Goal: Information Seeking & Learning: Learn about a topic

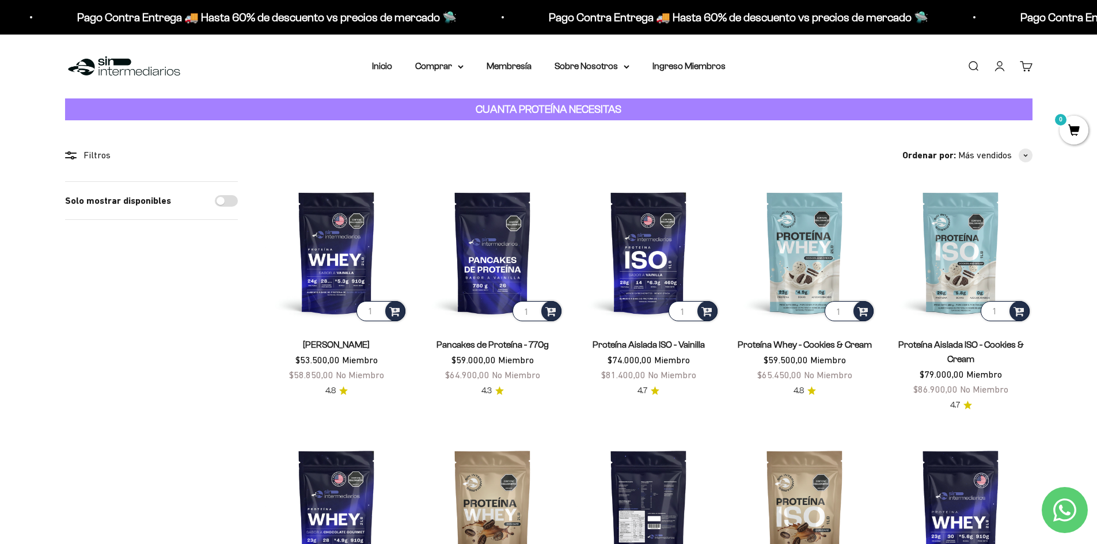
scroll to position [58, 0]
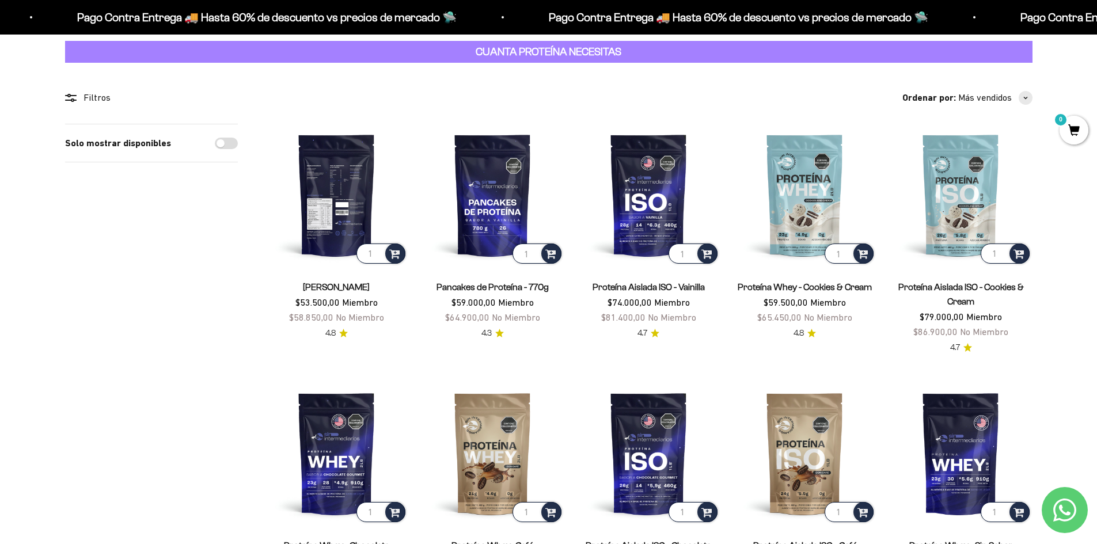
click at [356, 165] on img at bounding box center [336, 195] width 142 height 142
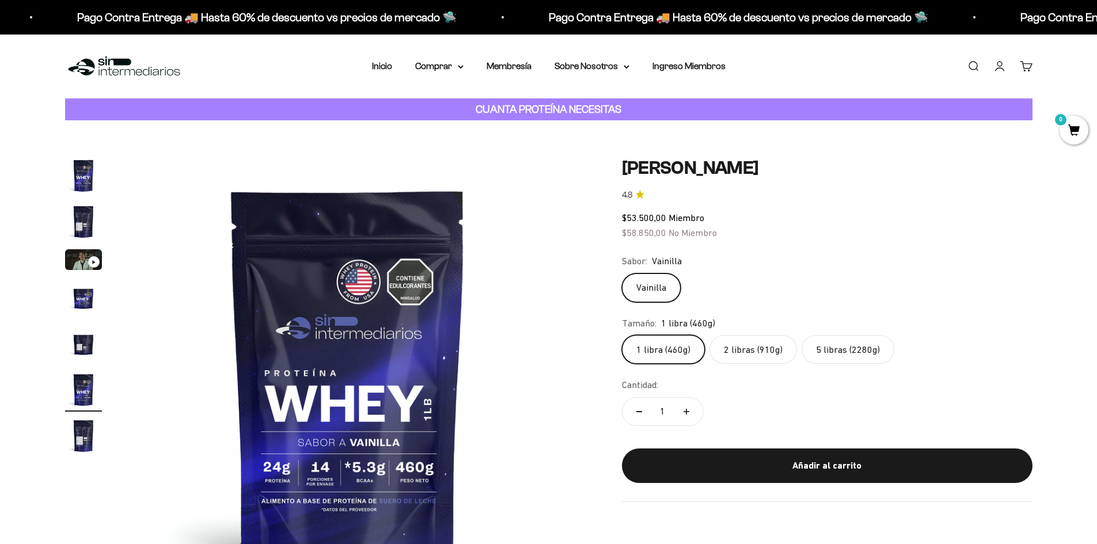
click at [77, 343] on img "Ir al artículo 5" at bounding box center [83, 343] width 37 height 37
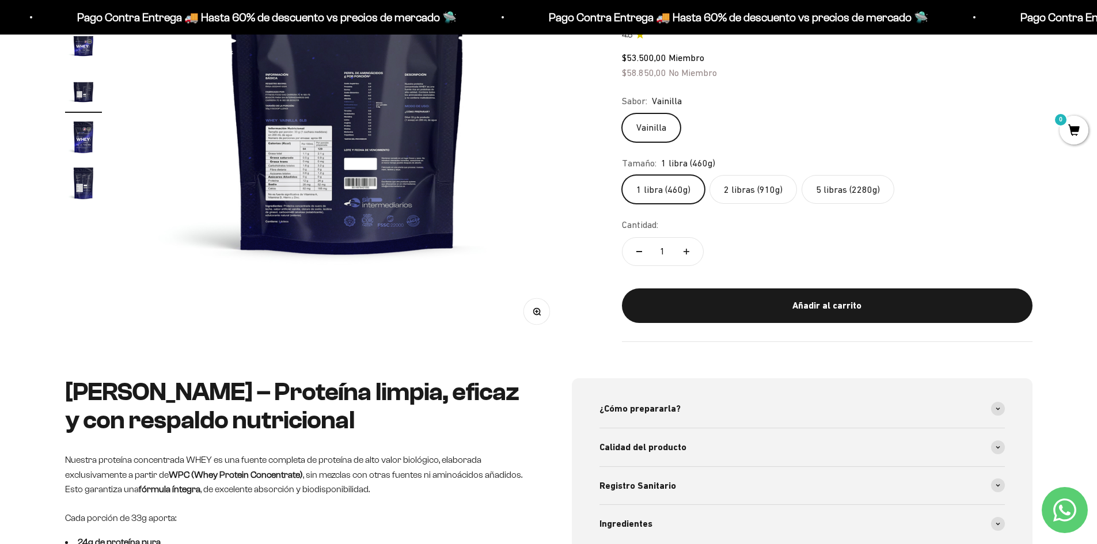
scroll to position [288, 0]
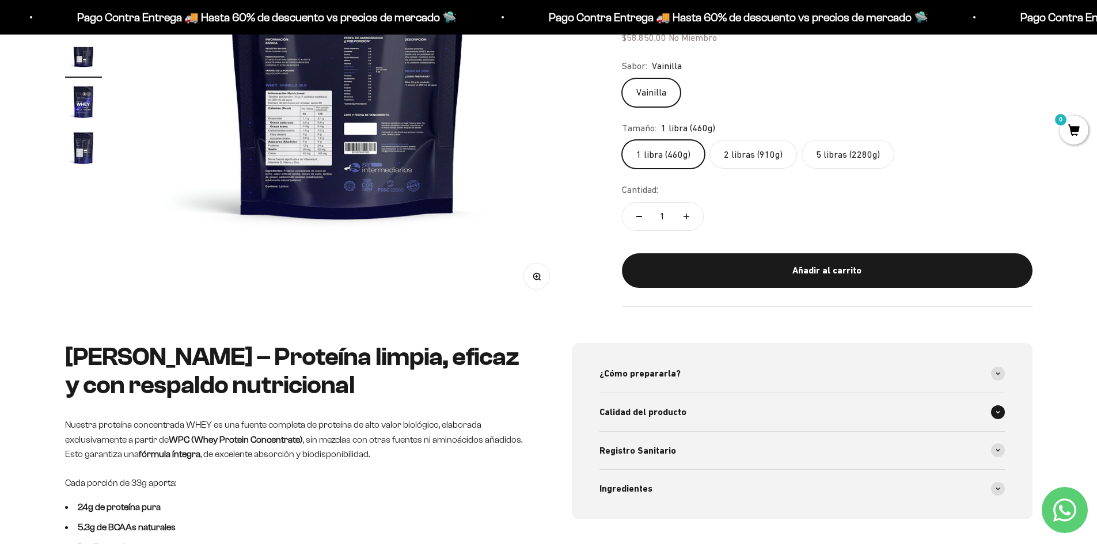
click at [659, 424] on div "Calidad del producto" at bounding box center [801, 412] width 405 height 38
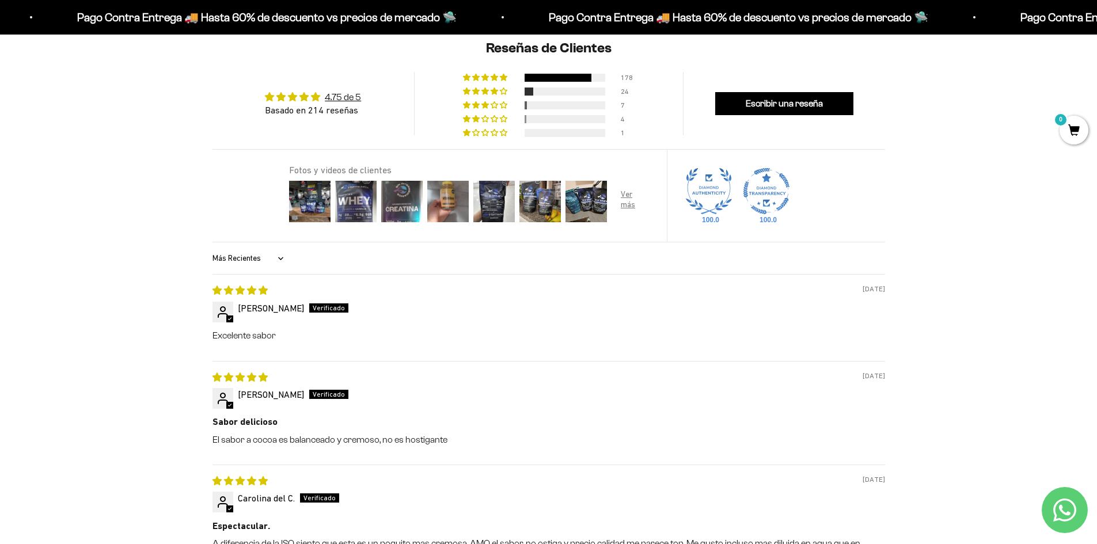
scroll to position [1267, 0]
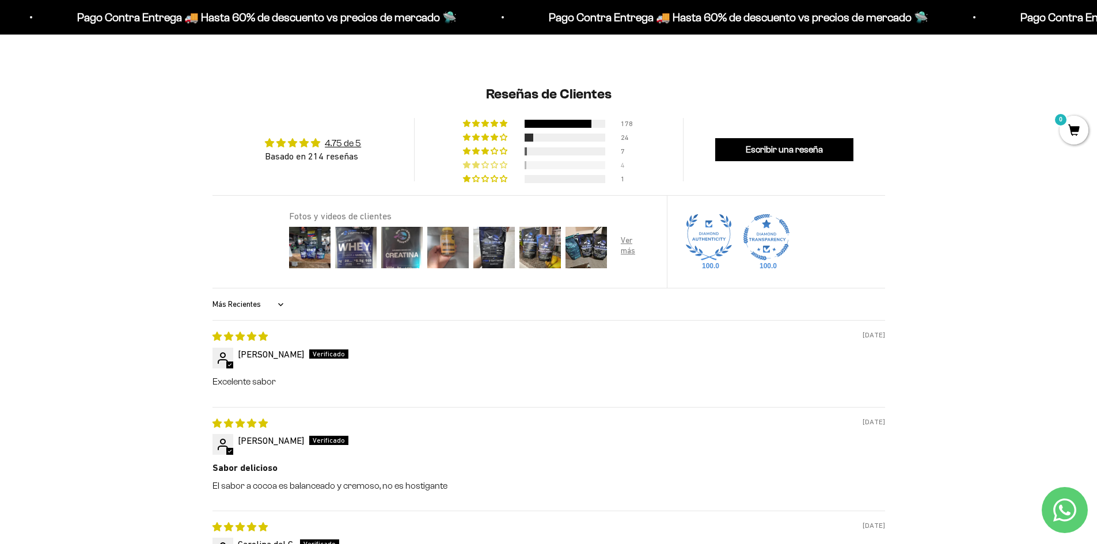
click at [477, 164] on span "2% (4) reviews with 2 star rating" at bounding box center [476, 164] width 9 height 7
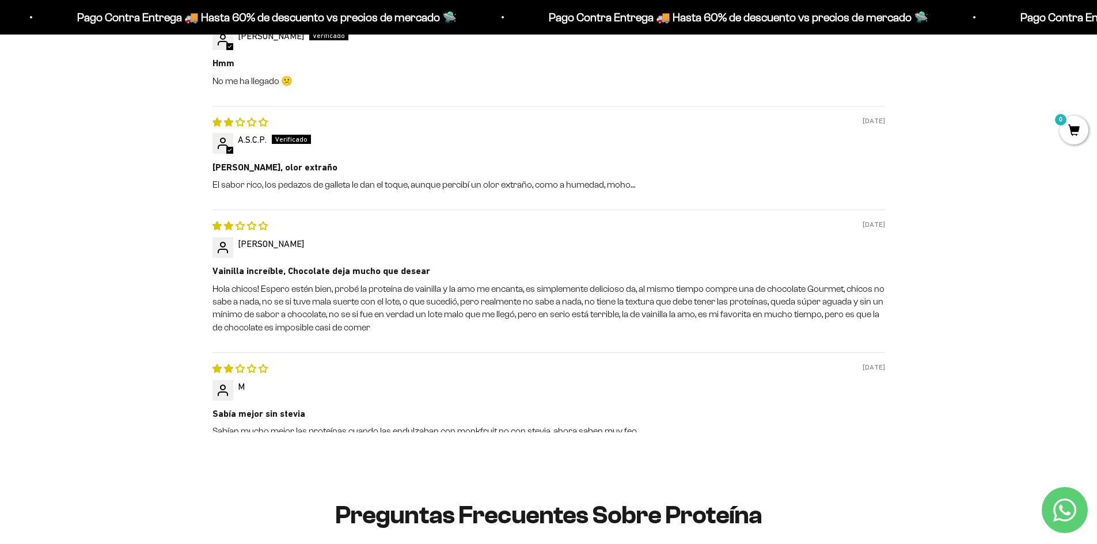
scroll to position [1552, 0]
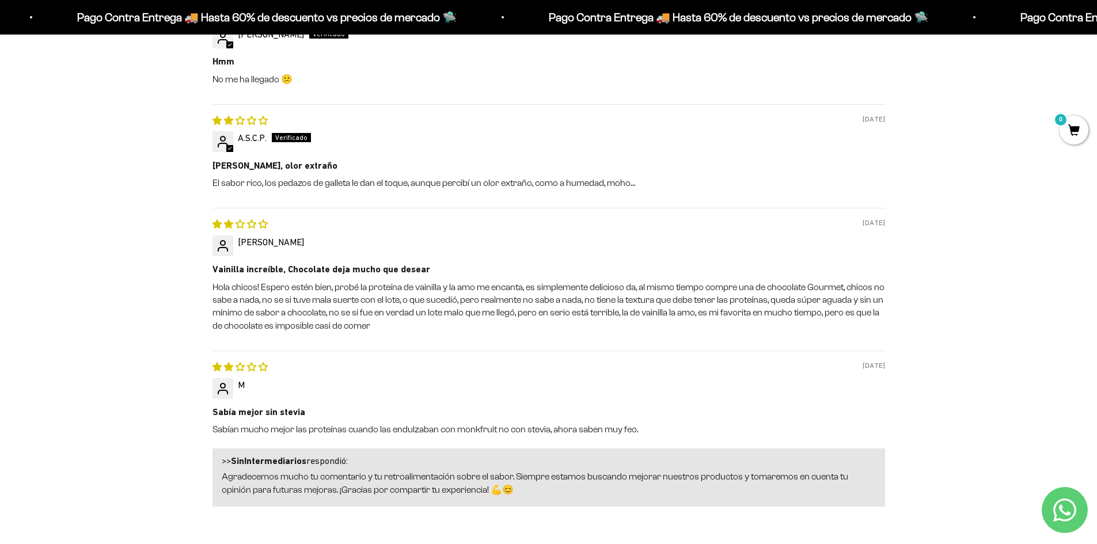
click at [0, 305] on div "Reseñas de Clientes 4.75 de 5 Basado en 214 reseñas 178 24 7 4 1 Ver todas las …" at bounding box center [548, 158] width 1097 height 860
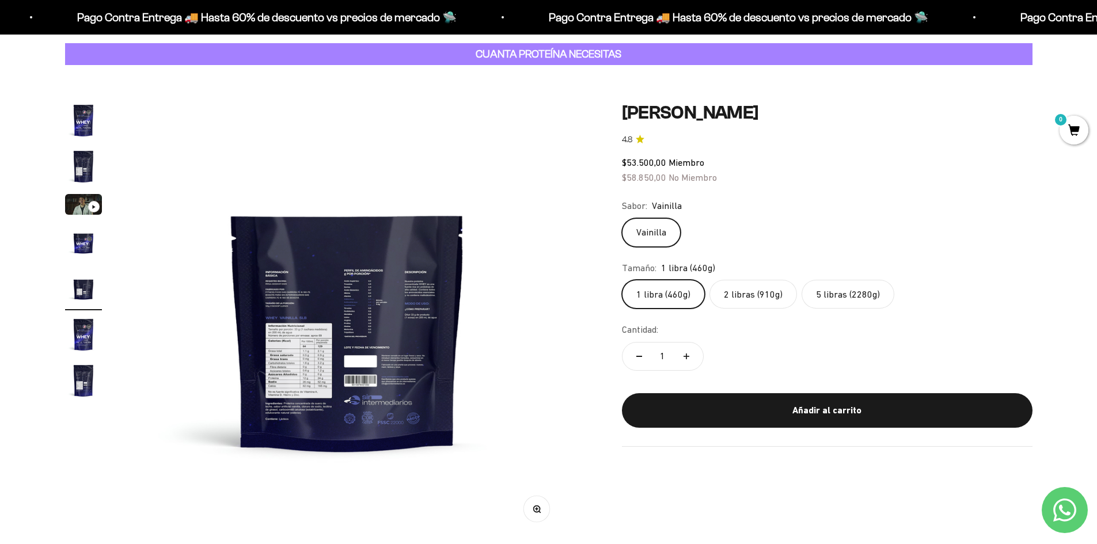
scroll to position [0, 0]
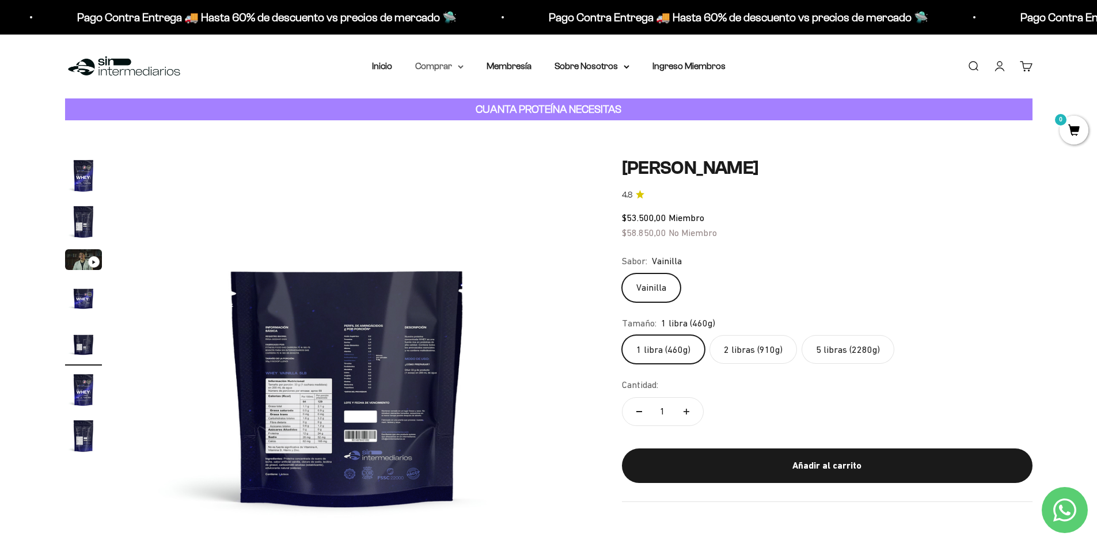
click at [446, 65] on summary "Comprar" at bounding box center [439, 66] width 48 height 15
